Goal: Task Accomplishment & Management: Manage account settings

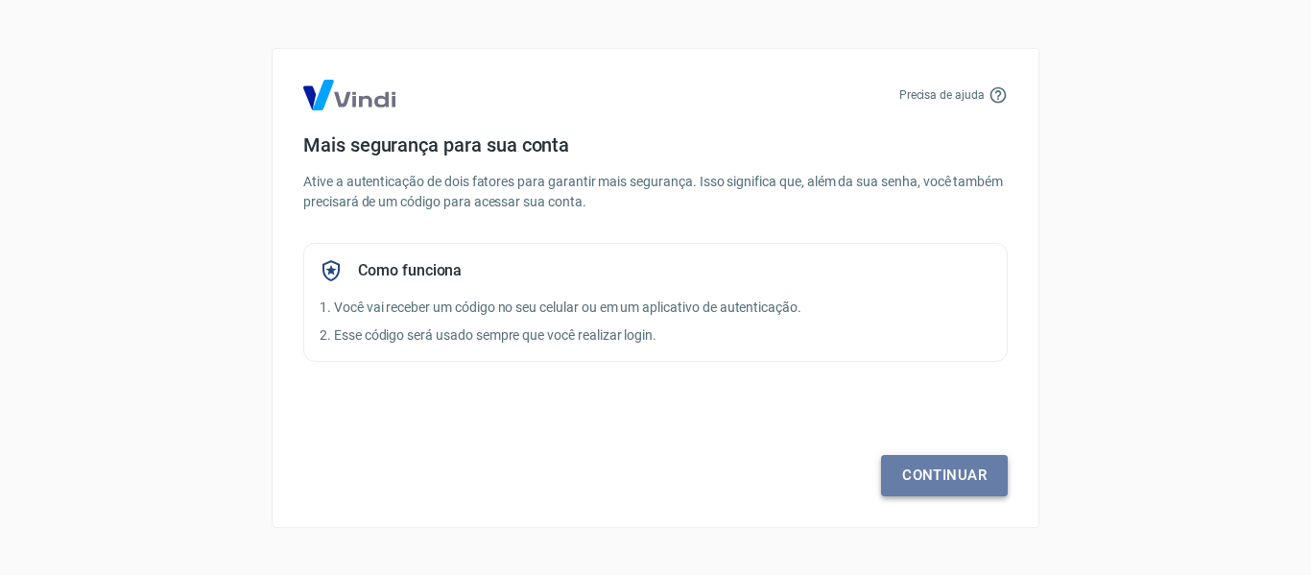
click at [980, 472] on link "Continuar" at bounding box center [944, 475] width 127 height 40
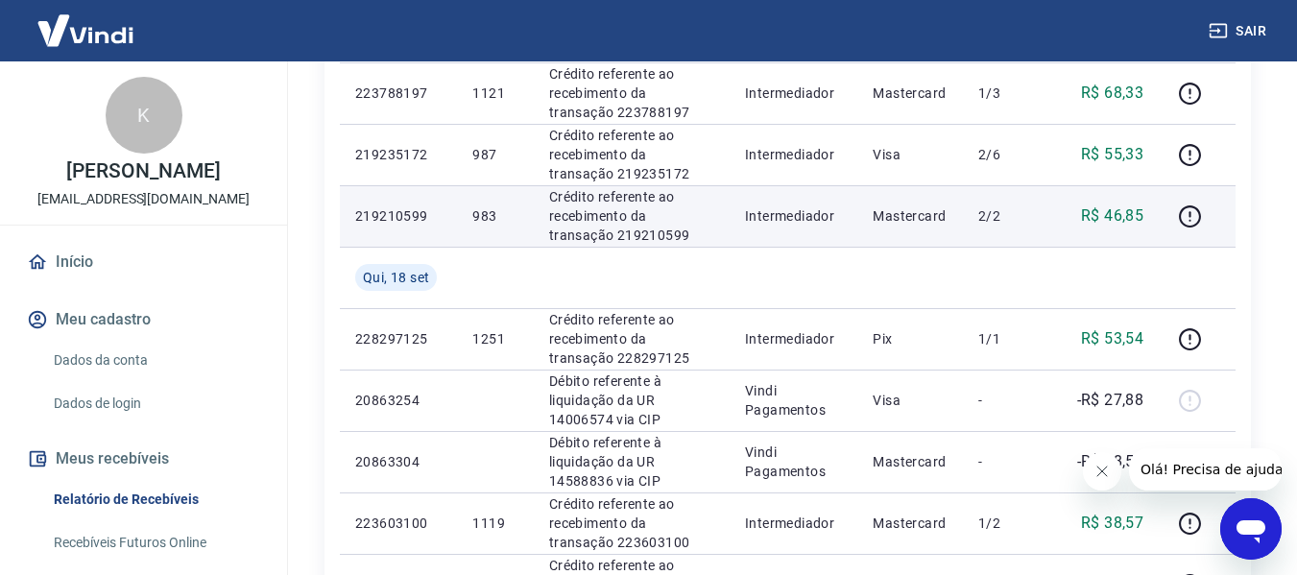
scroll to position [768, 0]
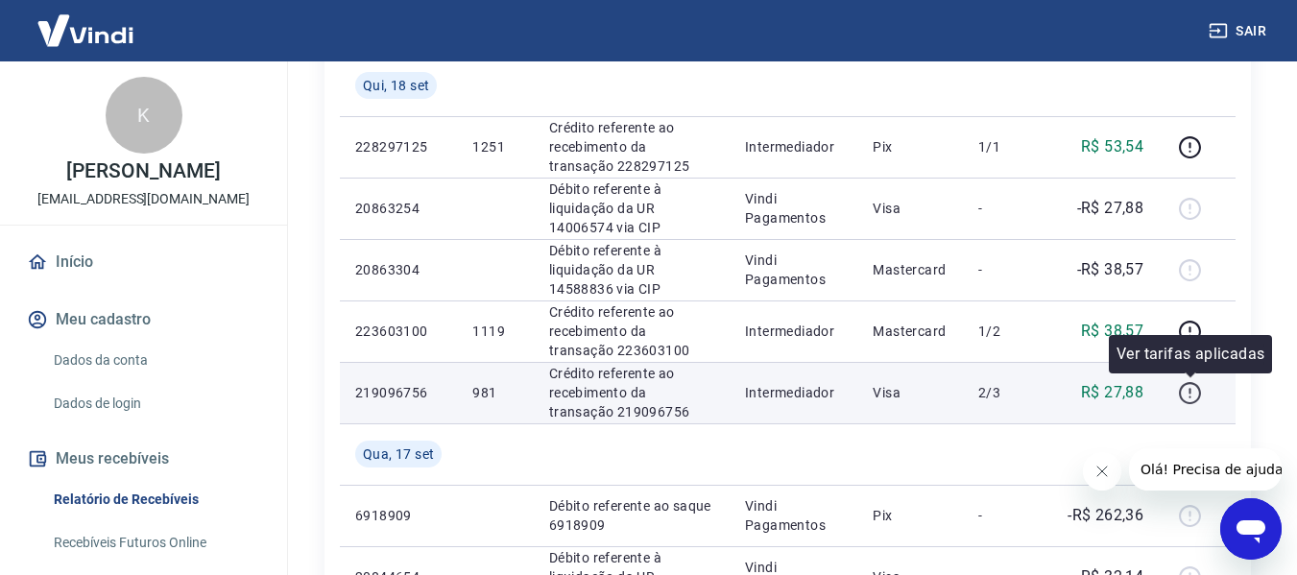
click at [1192, 398] on icon "button" at bounding box center [1190, 393] width 24 height 24
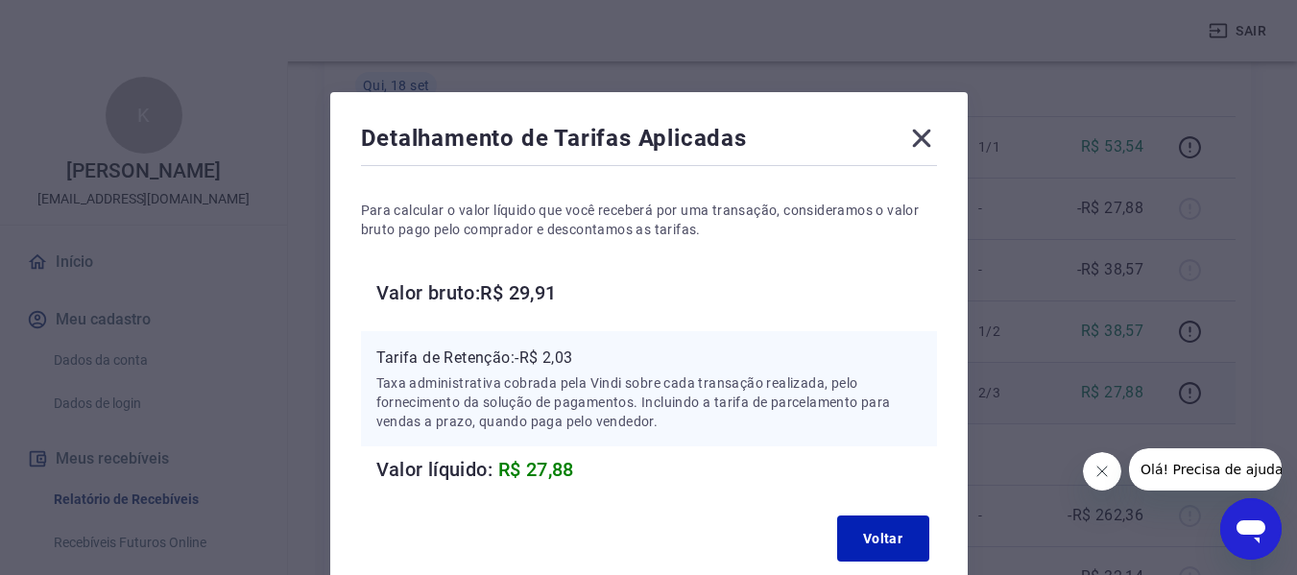
click at [924, 131] on icon at bounding box center [921, 138] width 31 height 31
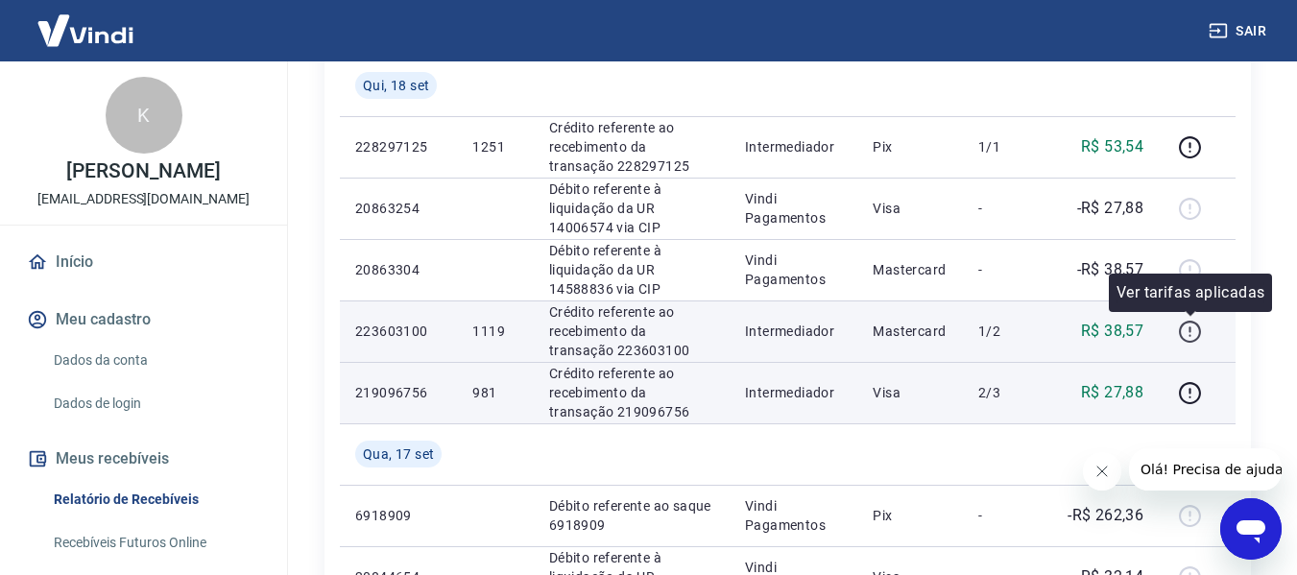
click at [1184, 327] on icon "button" at bounding box center [1190, 332] width 24 height 24
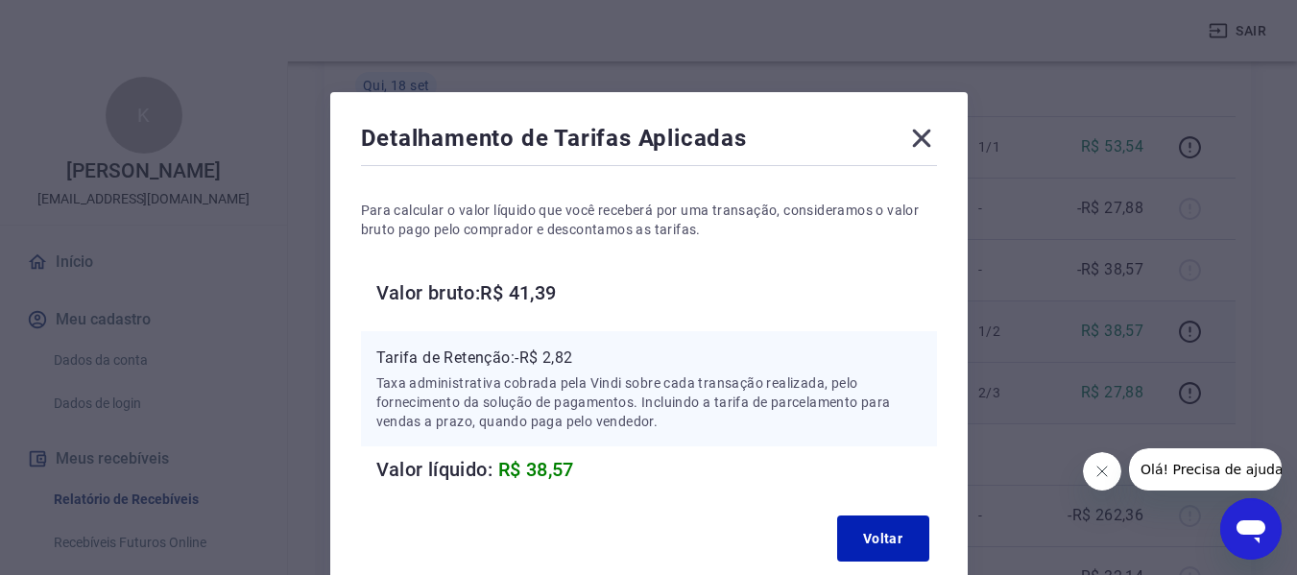
drag, startPoint x: 921, startPoint y: 144, endPoint x: 867, endPoint y: 329, distance: 193.1
click at [921, 144] on icon at bounding box center [921, 138] width 31 height 31
